Goal: Check status: Check status

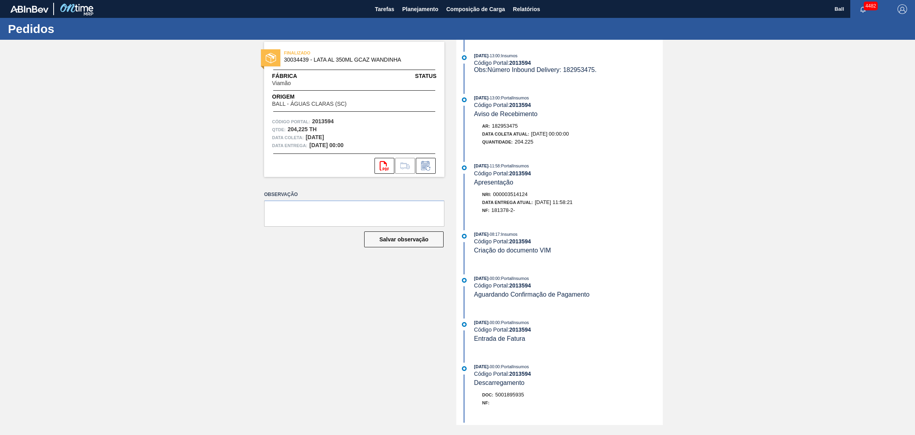
click at [583, 117] on div "[DATE] 13:00 : PortalInsumos Código Portal: 2013594 Aviso de Recebimento" at bounding box center [568, 106] width 189 height 24
click at [424, 8] on span "Planejamento" at bounding box center [420, 9] width 36 height 10
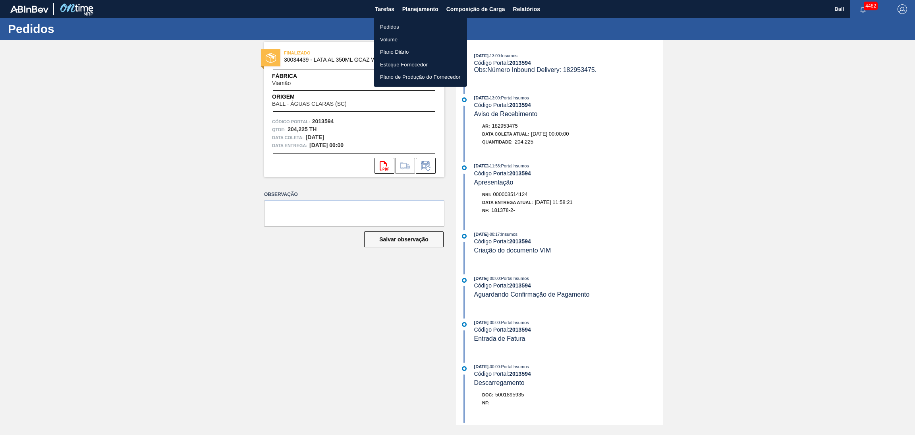
click at [414, 27] on li "Pedidos" at bounding box center [420, 27] width 93 height 13
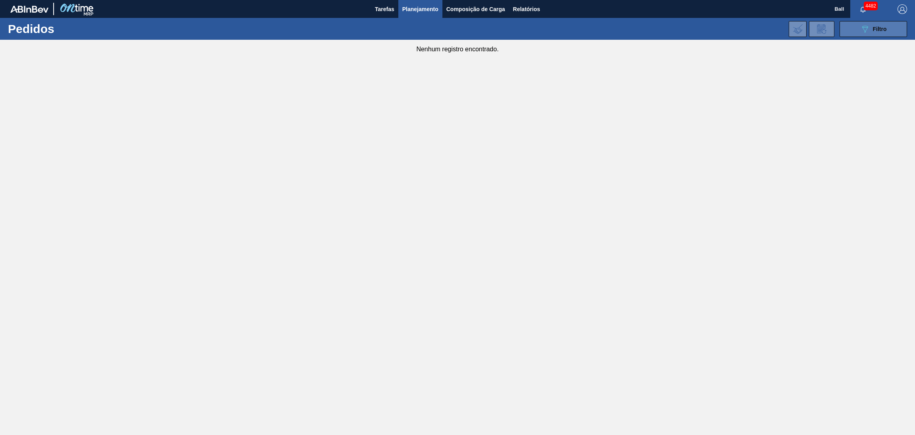
click at [610, 34] on button "089F7B8B-B2A5-4AFE-B5C0-19BA573D28AC Filtro" at bounding box center [874, 29] width 68 height 16
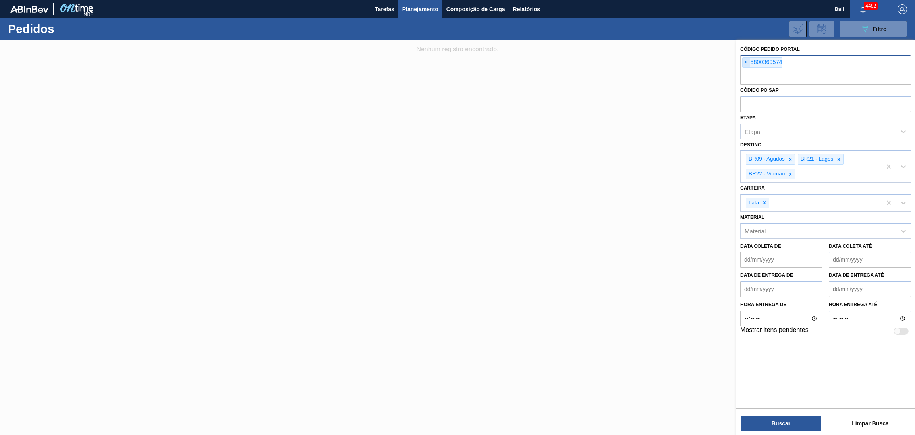
click at [610, 63] on span "×" at bounding box center [747, 63] width 8 height 10
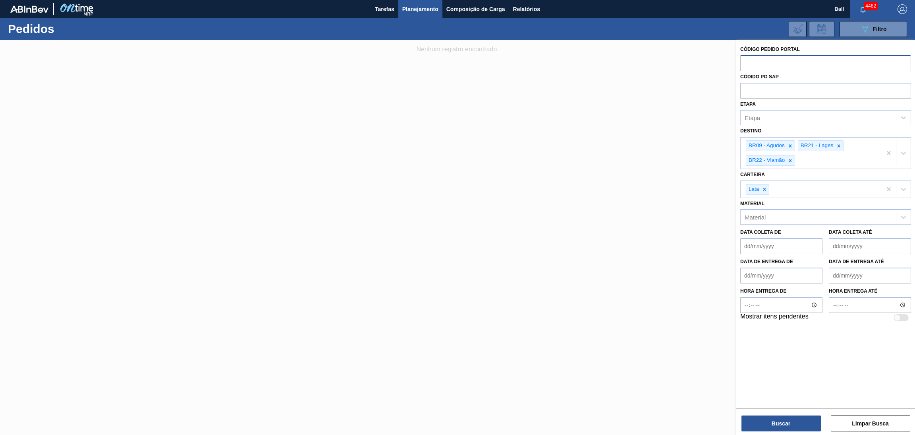
paste input "5800369574"
type input "5800369574"
click at [610, 290] on button "Buscar" at bounding box center [781, 423] width 79 height 16
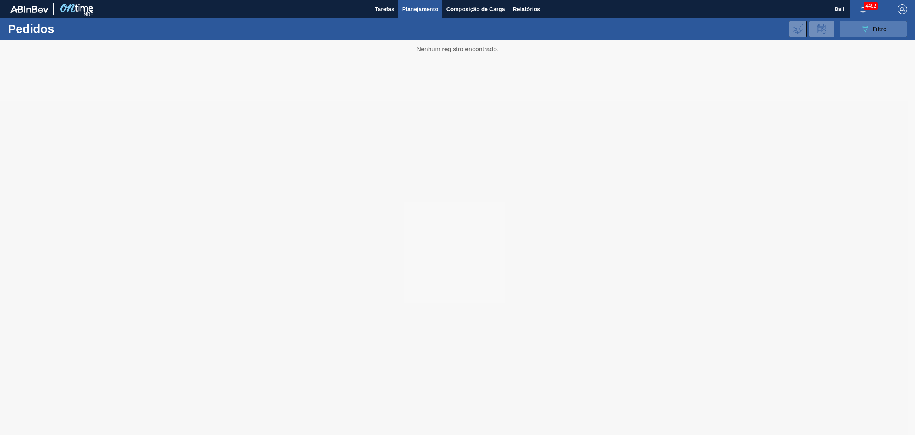
click at [859, 33] on button "089F7B8B-B2A5-4AFE-B5C0-19BA573D28AC Filtro" at bounding box center [874, 29] width 68 height 16
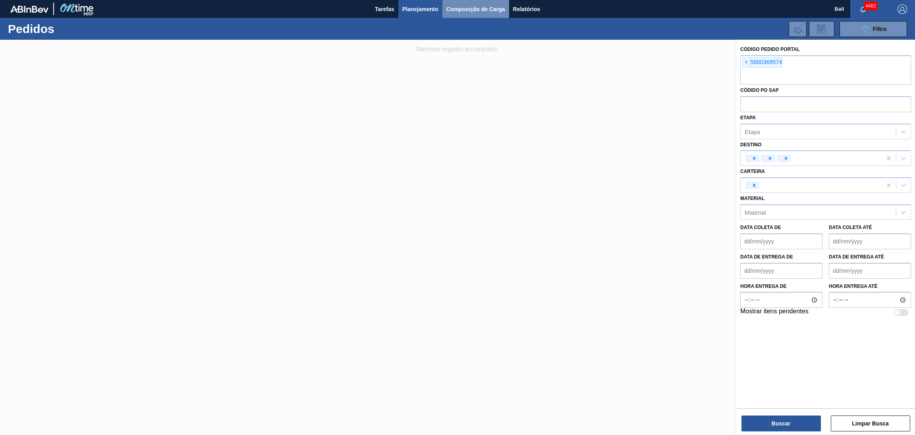
click at [444, 6] on button "Composição de Carga" at bounding box center [476, 9] width 67 height 18
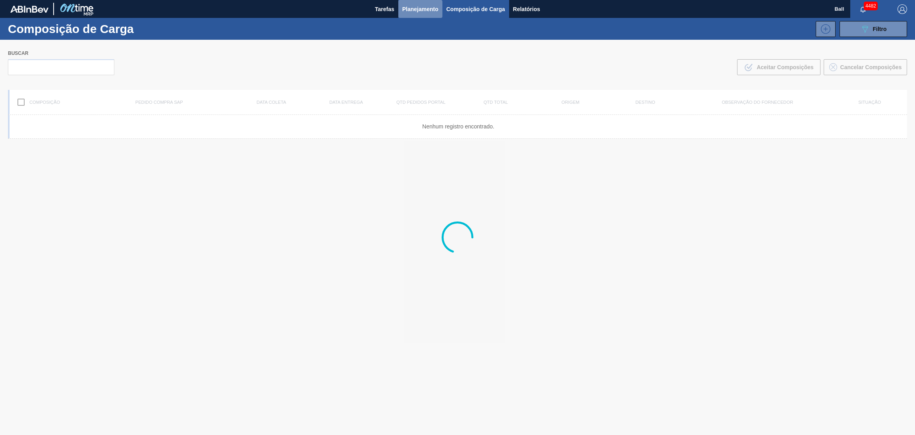
click at [418, 5] on span "Planejamento" at bounding box center [420, 9] width 36 height 10
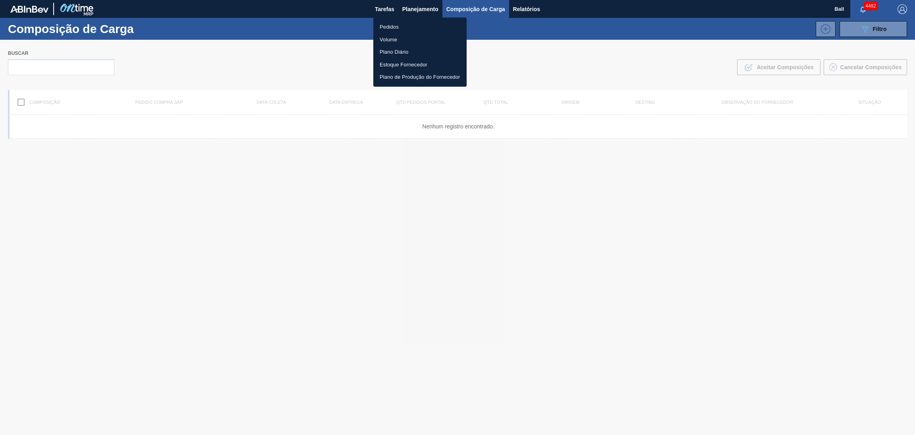
click at [401, 23] on li "Pedidos" at bounding box center [419, 27] width 93 height 13
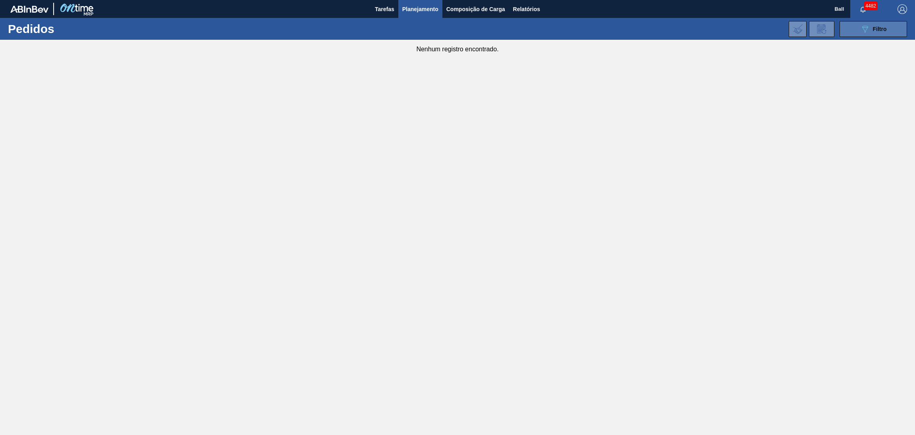
click at [874, 31] on span "Filtro" at bounding box center [880, 29] width 14 height 6
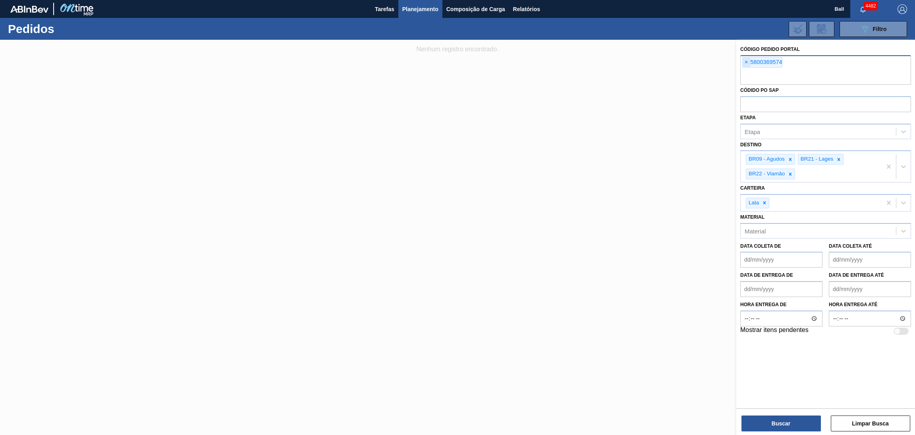
click at [744, 62] on span "×" at bounding box center [747, 63] width 8 height 10
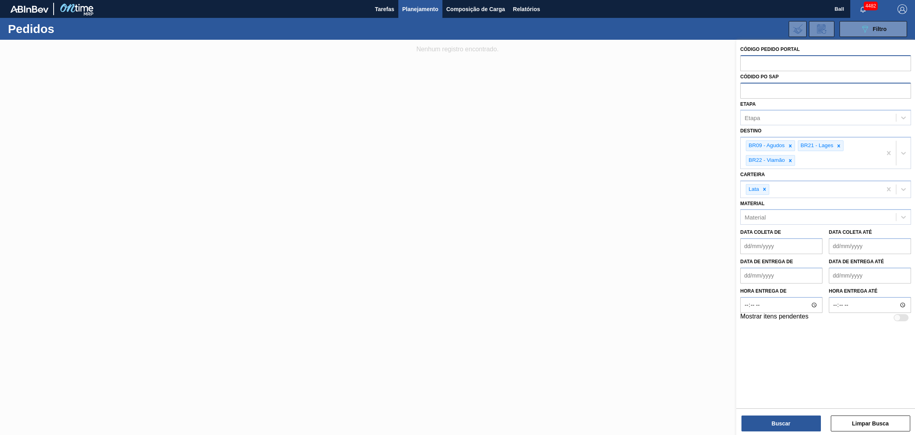
click at [755, 93] on input "text" at bounding box center [825, 90] width 171 height 15
paste input "5800369574"
type input "5800369574"
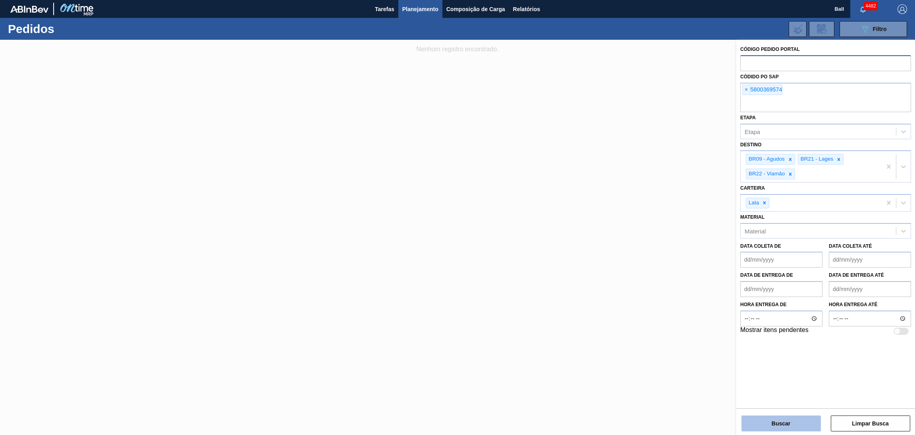
click at [766, 421] on button "Buscar" at bounding box center [781, 423] width 79 height 16
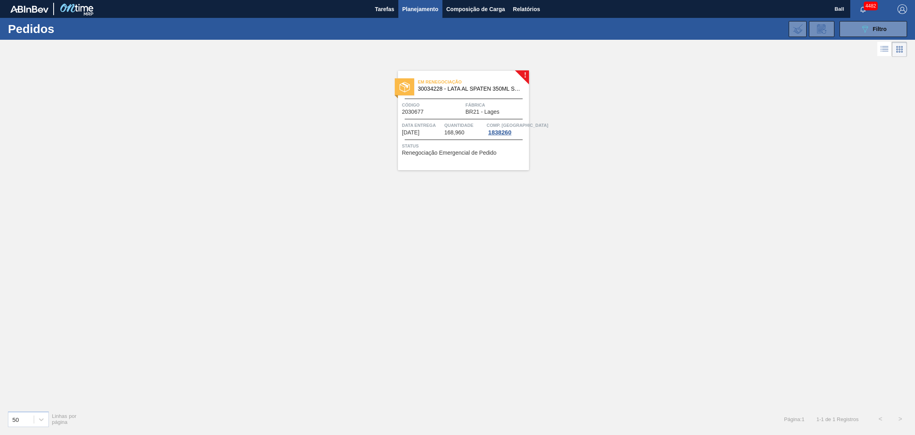
click at [449, 139] on div at bounding box center [464, 139] width 118 height 0
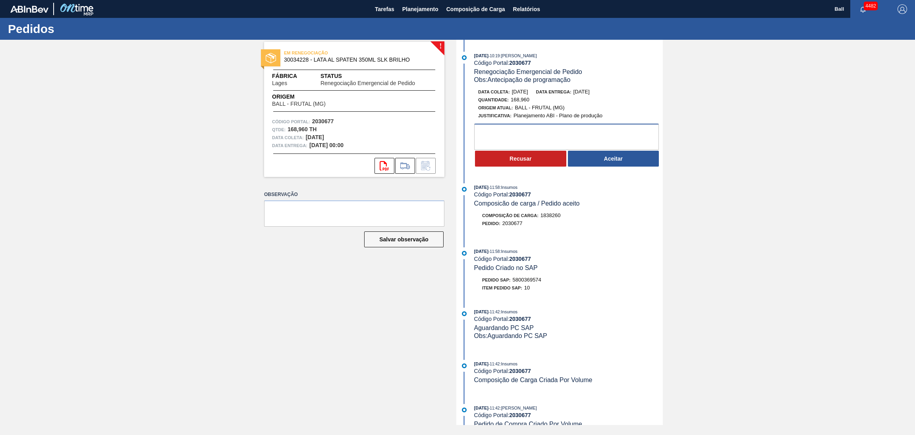
click at [576, 134] on textarea at bounding box center [566, 137] width 185 height 26
type textarea "OK PARA ANTECIPAÇÃO"
click at [614, 166] on button "Aceitar" at bounding box center [613, 159] width 91 height 16
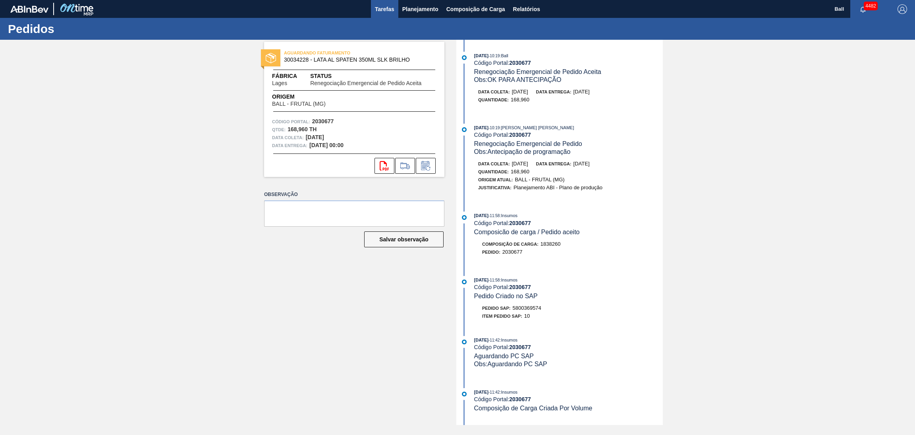
click at [377, 12] on span "Tarefas" at bounding box center [384, 9] width 19 height 10
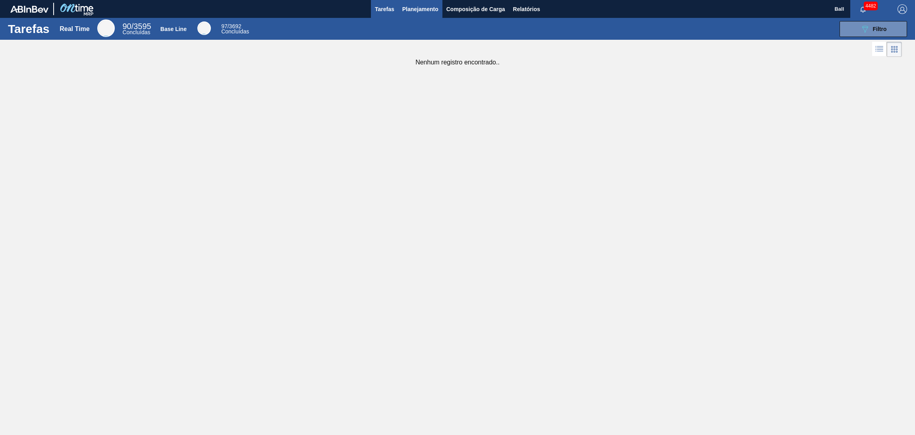
click at [408, 8] on span "Planejamento" at bounding box center [420, 9] width 36 height 10
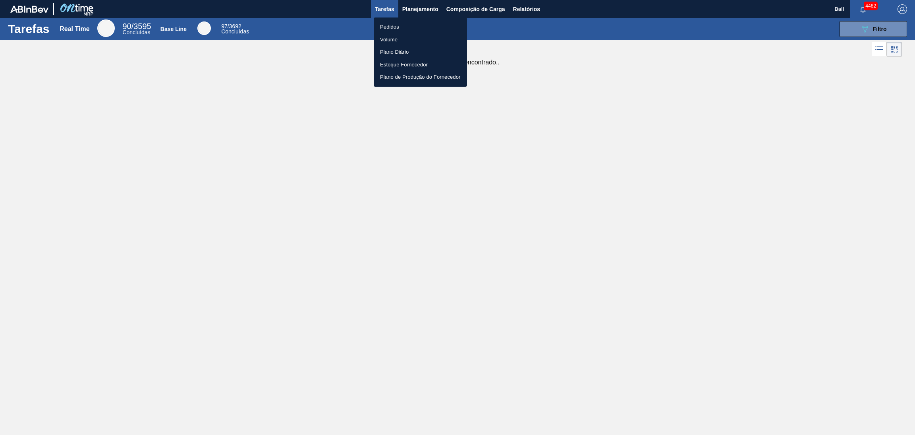
click at [414, 30] on li "Pedidos" at bounding box center [420, 27] width 93 height 13
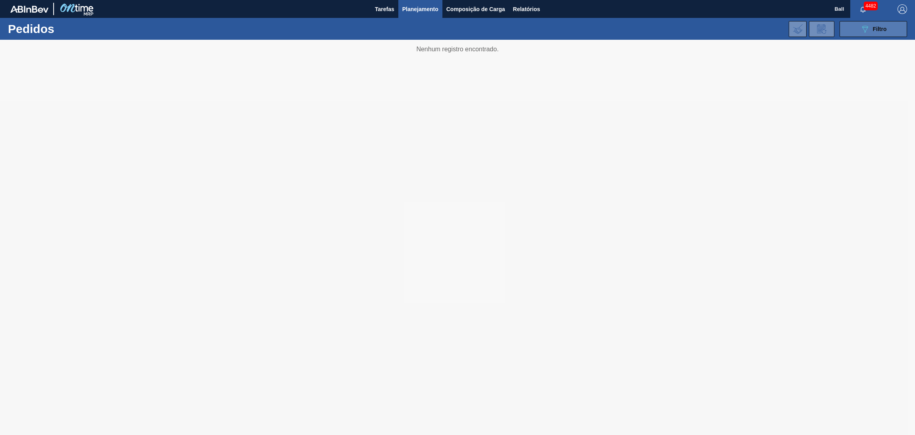
click at [864, 34] on button "089F7B8B-B2A5-4AFE-B5C0-19BA573D28AC Filtro" at bounding box center [874, 29] width 68 height 16
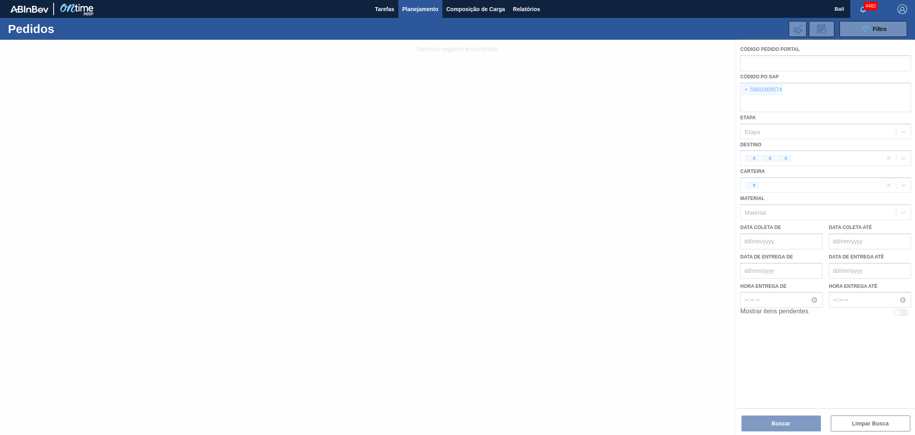
click at [731, 97] on div at bounding box center [457, 237] width 915 height 395
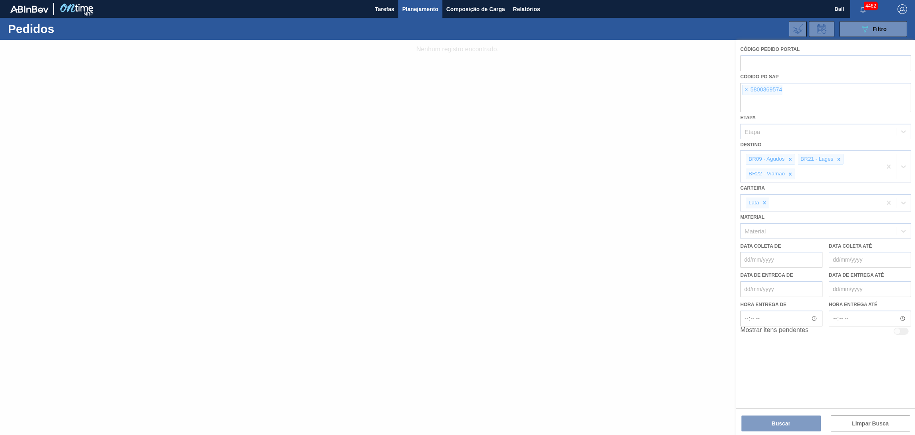
click at [685, 89] on div at bounding box center [457, 237] width 915 height 395
click at [636, 61] on div at bounding box center [457, 237] width 915 height 395
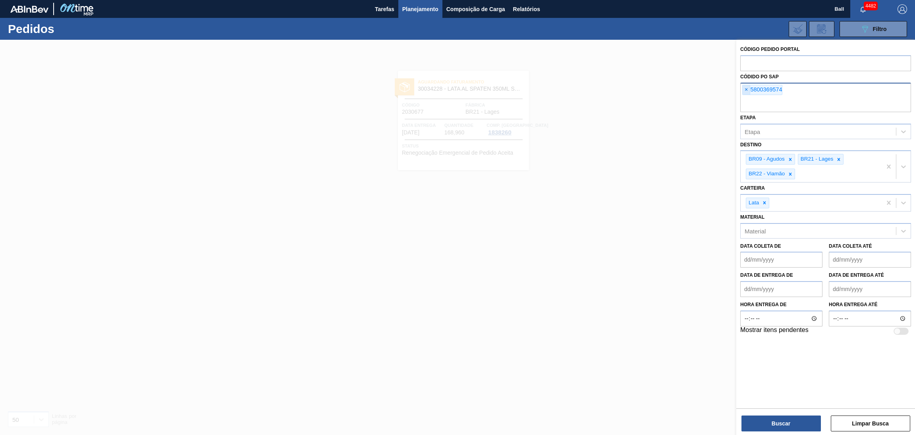
click at [745, 91] on span "×" at bounding box center [747, 90] width 8 height 10
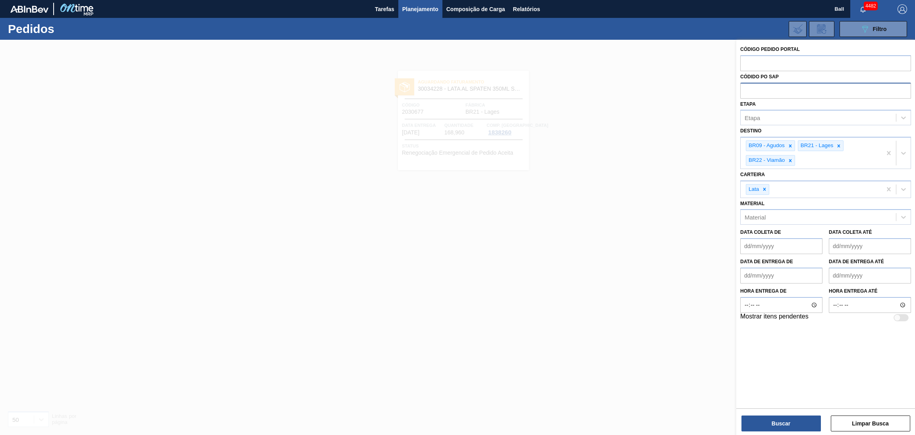
paste input "text"
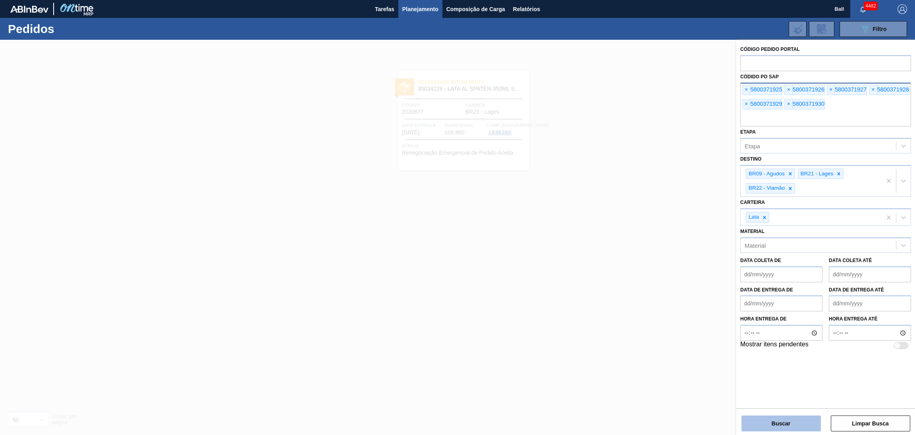
click at [780, 420] on button "Buscar" at bounding box center [781, 423] width 79 height 16
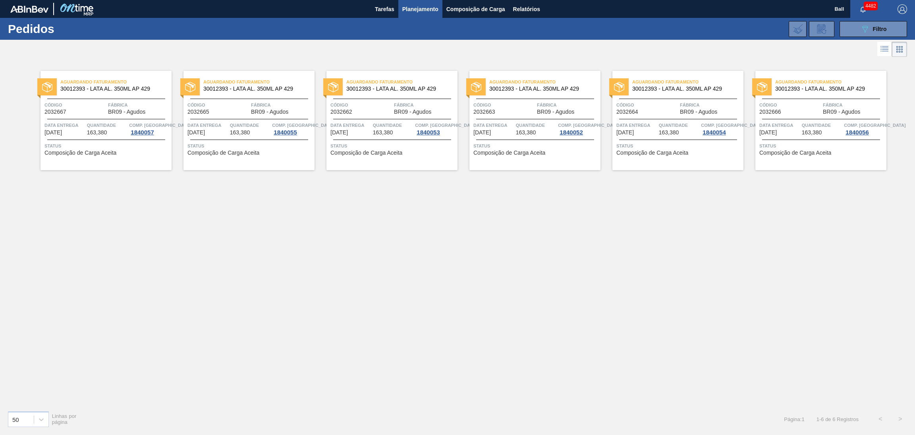
click at [93, 108] on span "Código" at bounding box center [75, 105] width 62 height 8
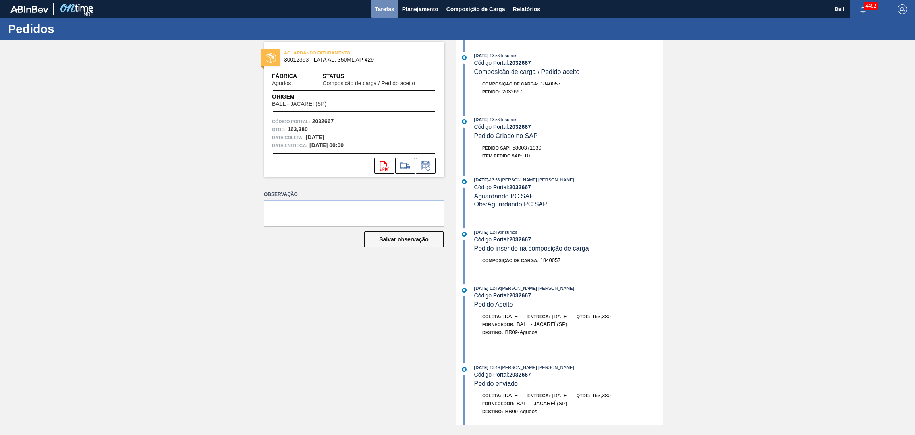
click at [382, 8] on span "Tarefas" at bounding box center [384, 9] width 19 height 10
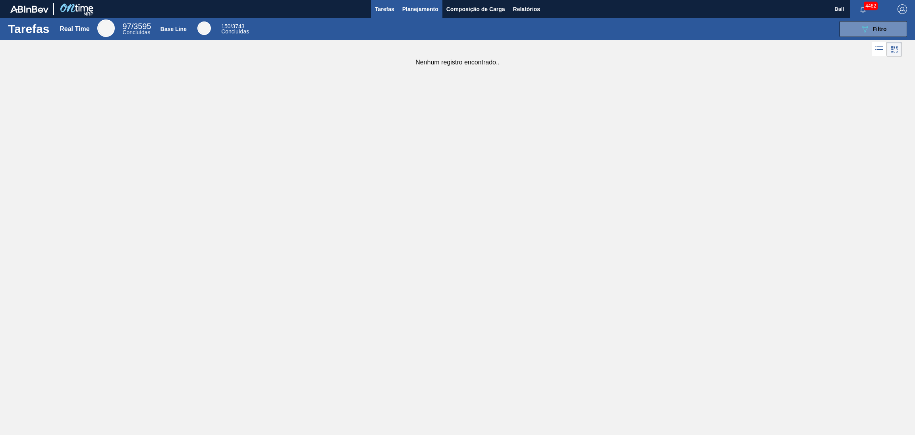
click at [414, 14] on button "Planejamento" at bounding box center [420, 9] width 44 height 18
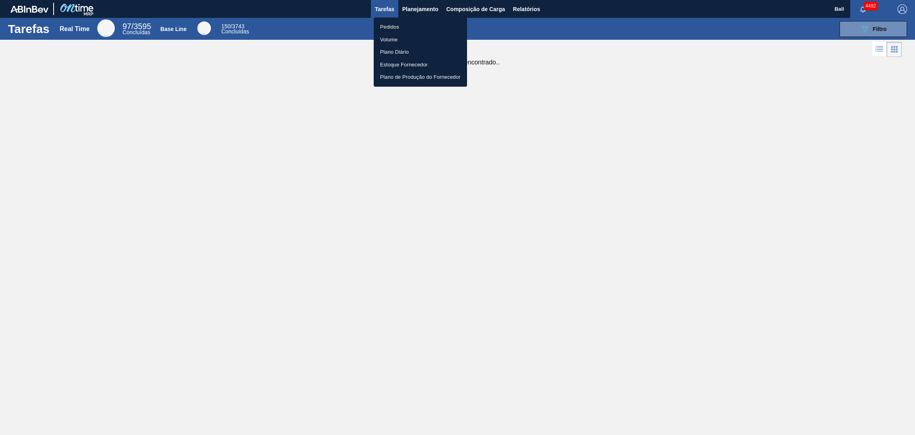
click at [875, 22] on div at bounding box center [457, 217] width 915 height 435
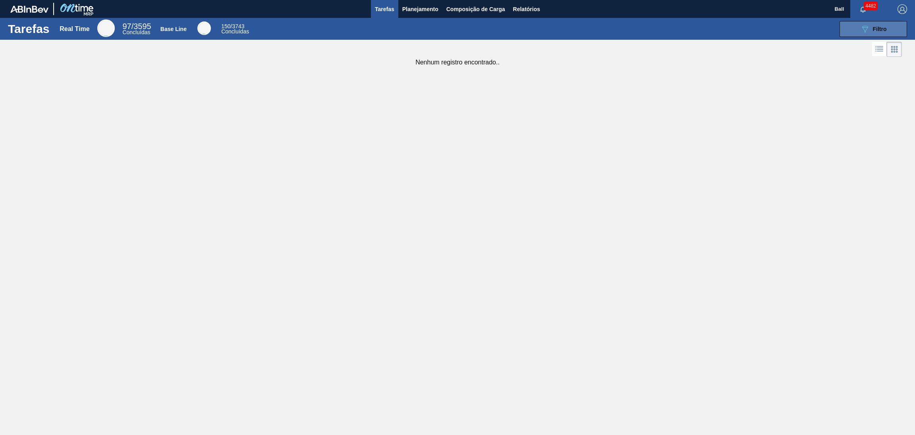
click at [876, 35] on button "089F7B8B-B2A5-4AFE-B5C0-19BA573D28AC Filtro" at bounding box center [874, 29] width 68 height 16
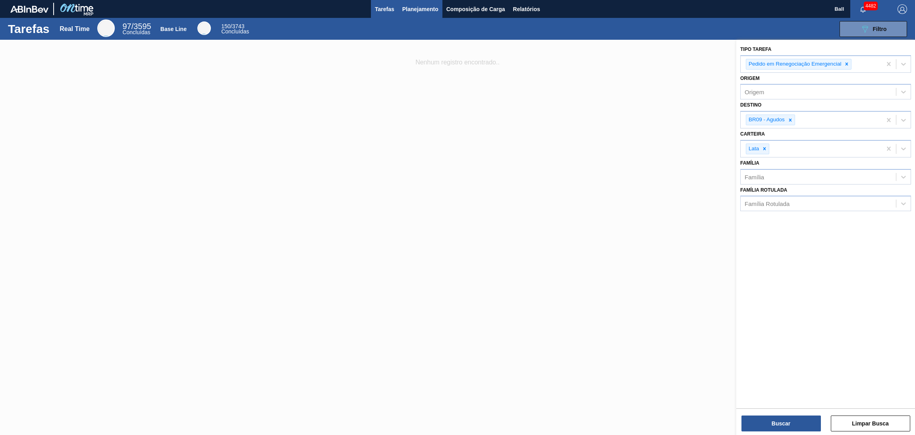
click at [416, 10] on span "Planejamento" at bounding box center [420, 9] width 36 height 10
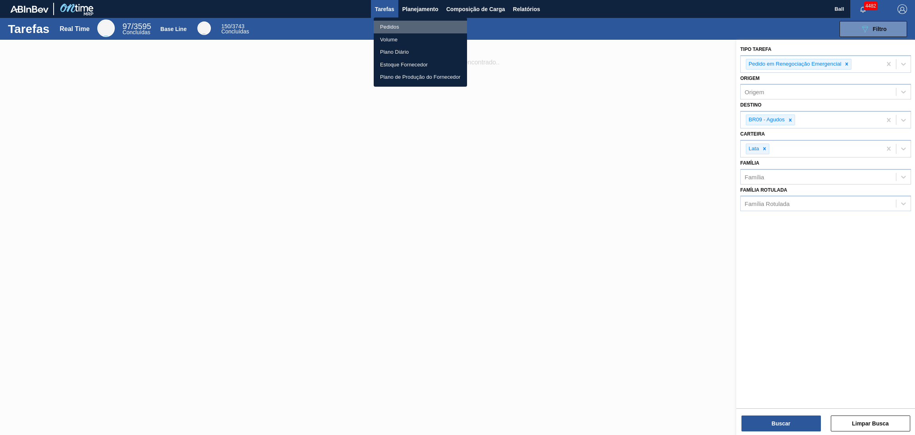
click at [406, 24] on li "Pedidos" at bounding box center [420, 27] width 93 height 13
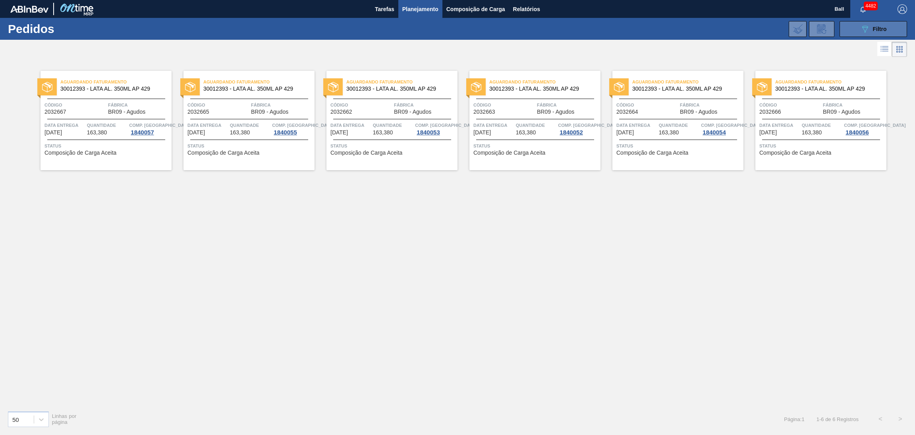
click at [867, 31] on icon "089F7B8B-B2A5-4AFE-B5C0-19BA573D28AC" at bounding box center [865, 29] width 10 height 10
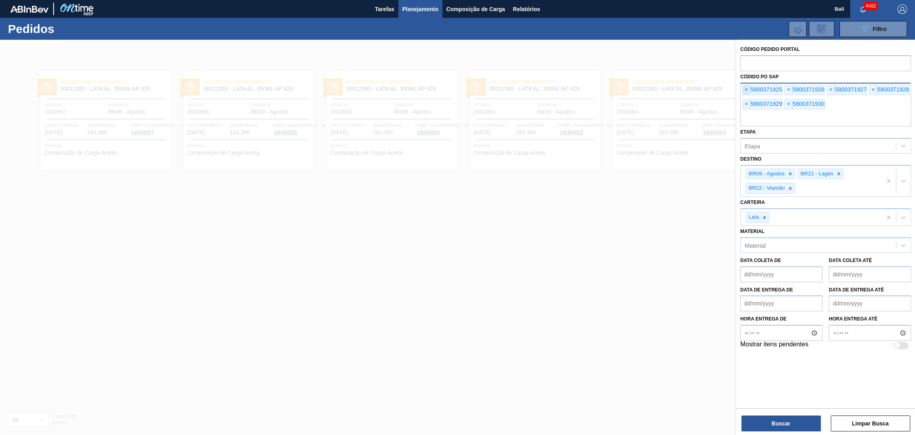
click at [745, 87] on span "×" at bounding box center [747, 90] width 8 height 10
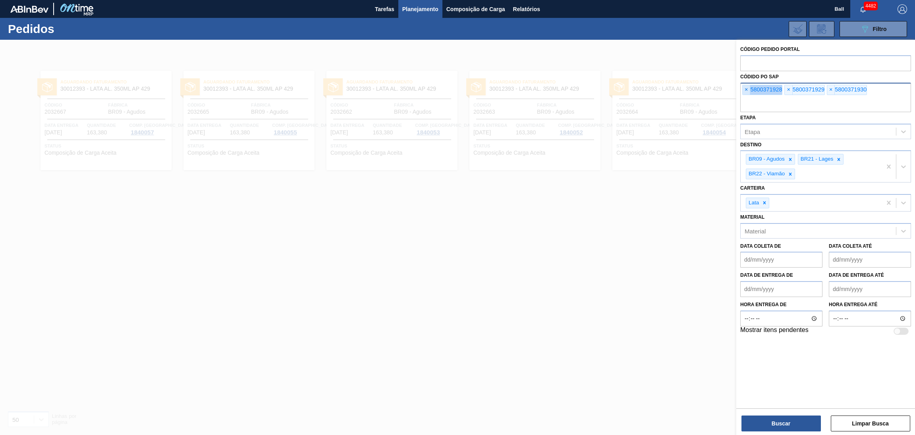
click at [745, 87] on span "×" at bounding box center [747, 90] width 8 height 10
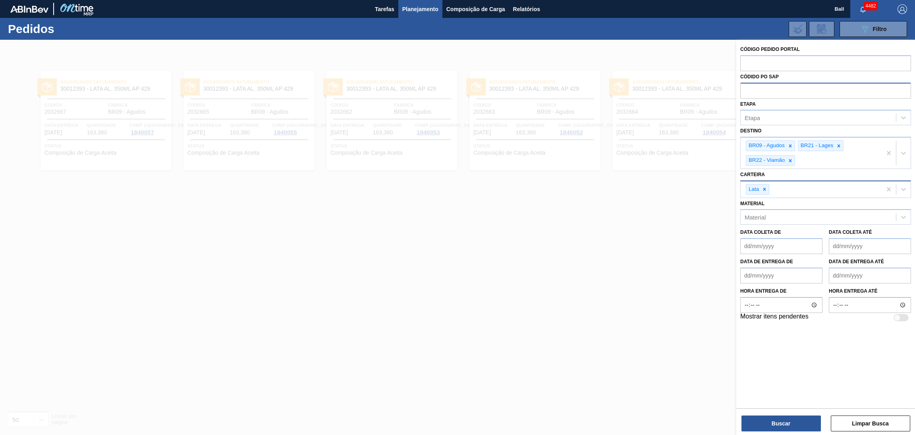
paste input "text"
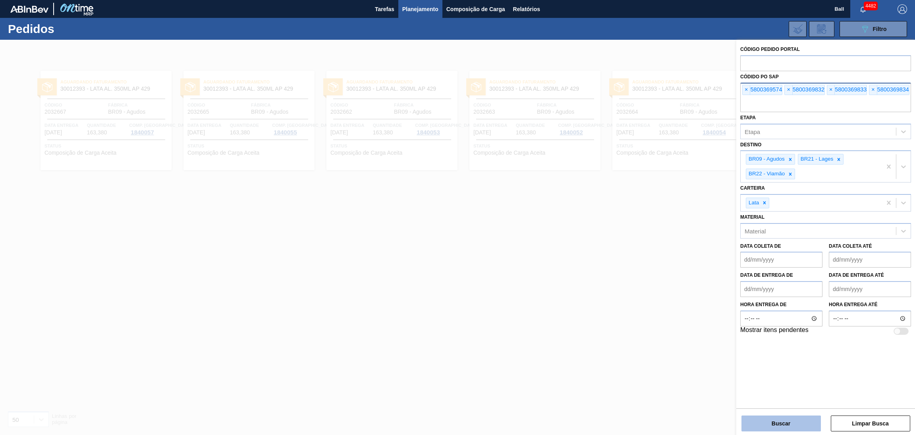
click at [768, 426] on button "Buscar" at bounding box center [781, 423] width 79 height 16
